Goal: Information Seeking & Learning: Learn about a topic

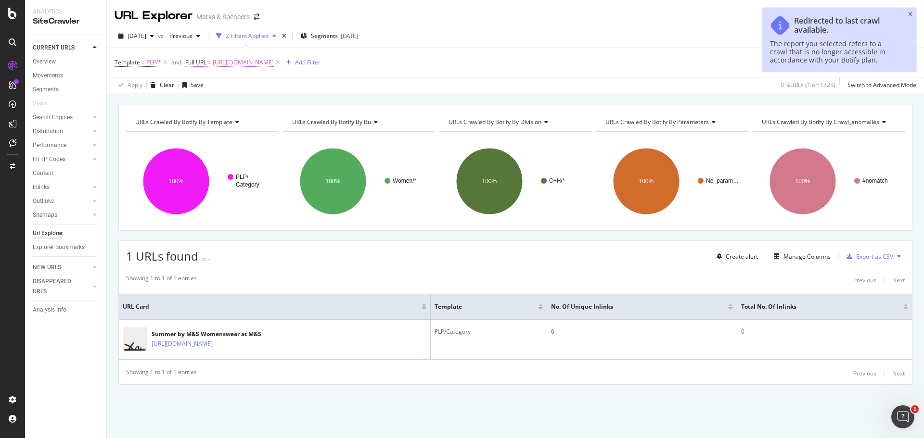
click at [274, 65] on span "[URL][DOMAIN_NAME]" at bounding box center [243, 62] width 61 height 13
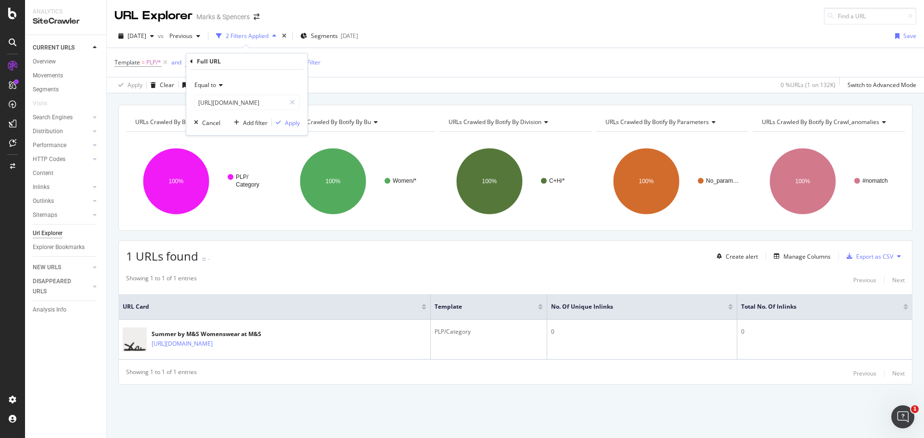
click at [232, 85] on div "Equal to" at bounding box center [247, 84] width 106 height 15
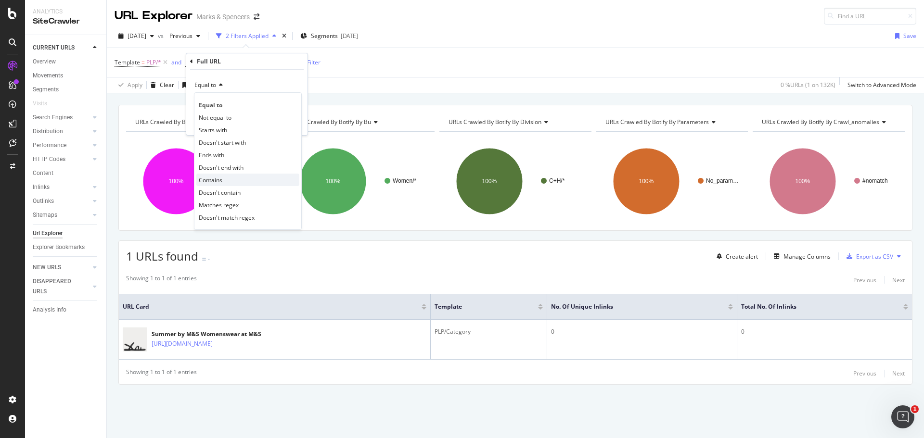
click at [223, 178] on div "Contains" at bounding box center [247, 180] width 103 height 13
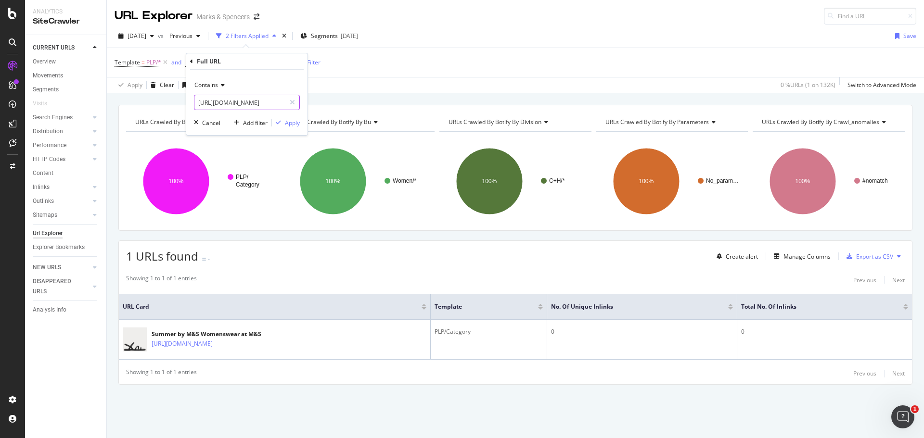
click at [239, 105] on input "[URL][DOMAIN_NAME]" at bounding box center [239, 102] width 91 height 15
paste input "autograph/mens"
type input "[URL][DOMAIN_NAME]"
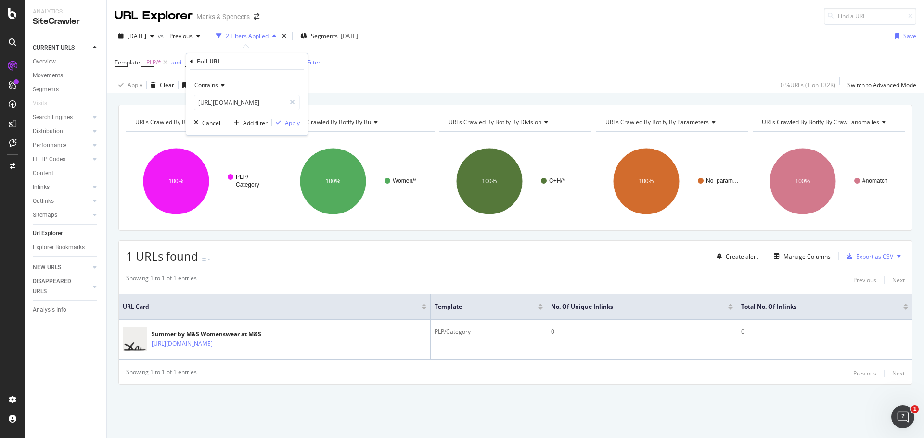
click at [305, 122] on div "Contains [URL][DOMAIN_NAME] Cancel Add filter Apply" at bounding box center [246, 102] width 121 height 65
click at [297, 124] on div "Apply" at bounding box center [292, 123] width 15 height 8
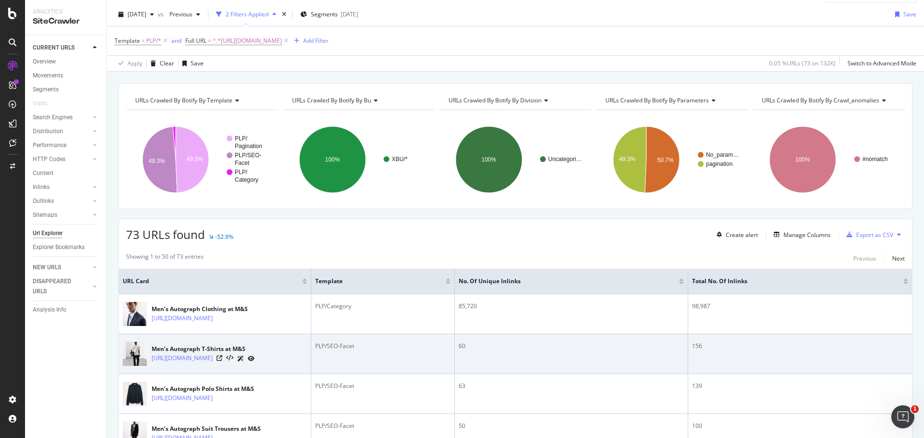
scroll to position [22, 0]
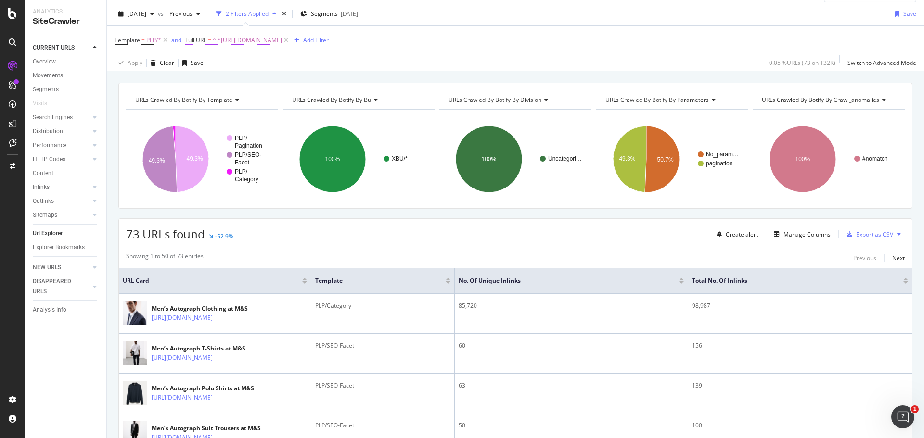
click at [282, 43] on span "^.*[URL][DOMAIN_NAME]" at bounding box center [247, 40] width 69 height 13
click at [262, 80] on input "[URL][DOMAIN_NAME]" at bounding box center [239, 80] width 91 height 15
type input "trends"
click at [288, 102] on div "Apply" at bounding box center [292, 101] width 15 height 8
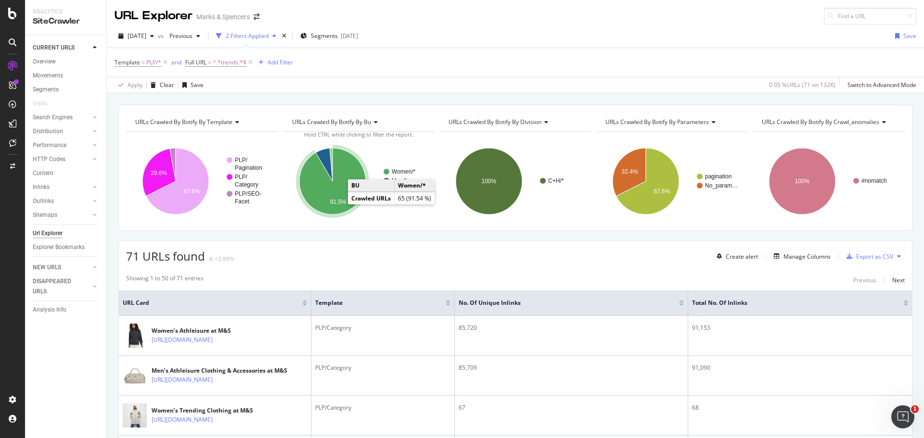
click at [326, 199] on icon "A chart." at bounding box center [332, 181] width 66 height 66
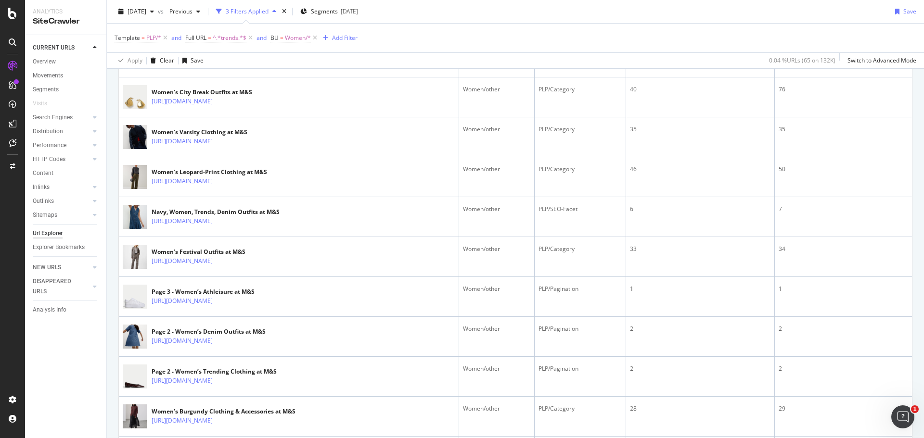
scroll to position [557, 0]
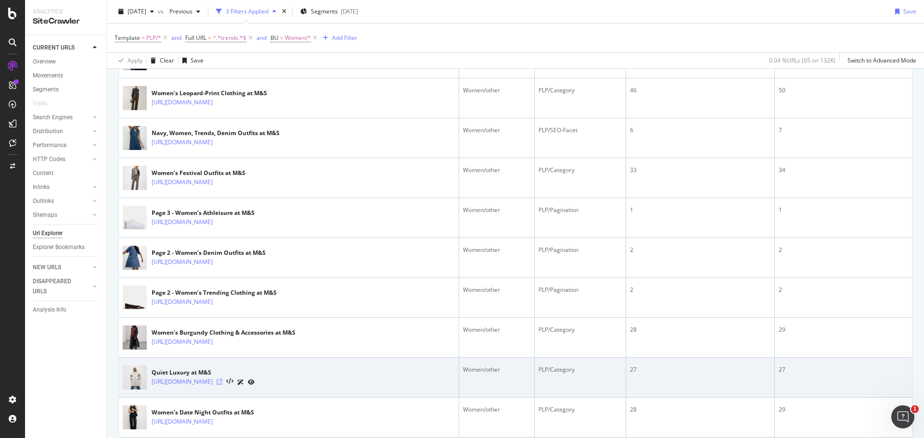
click at [222, 382] on icon at bounding box center [220, 382] width 6 height 6
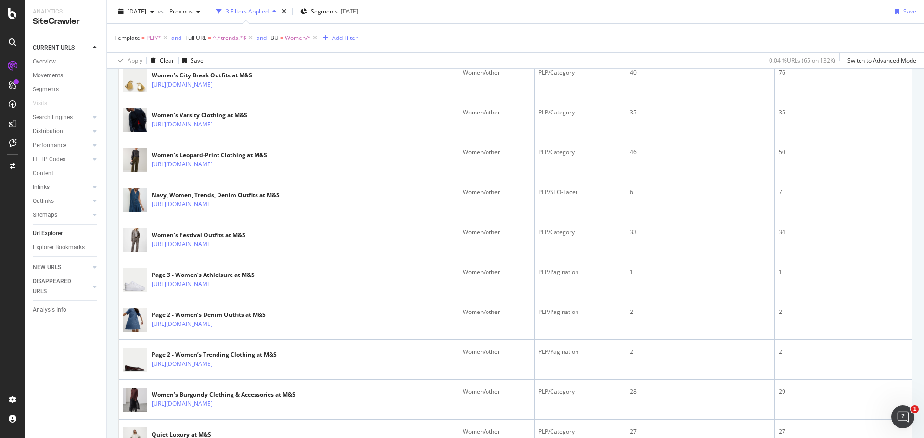
scroll to position [504, 0]
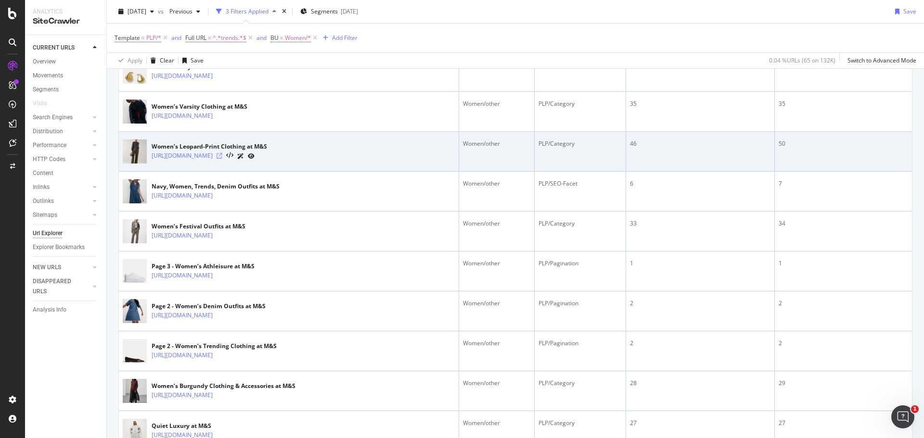
click at [222, 156] on icon at bounding box center [220, 156] width 6 height 6
